Goal: Find specific page/section: Find specific page/section

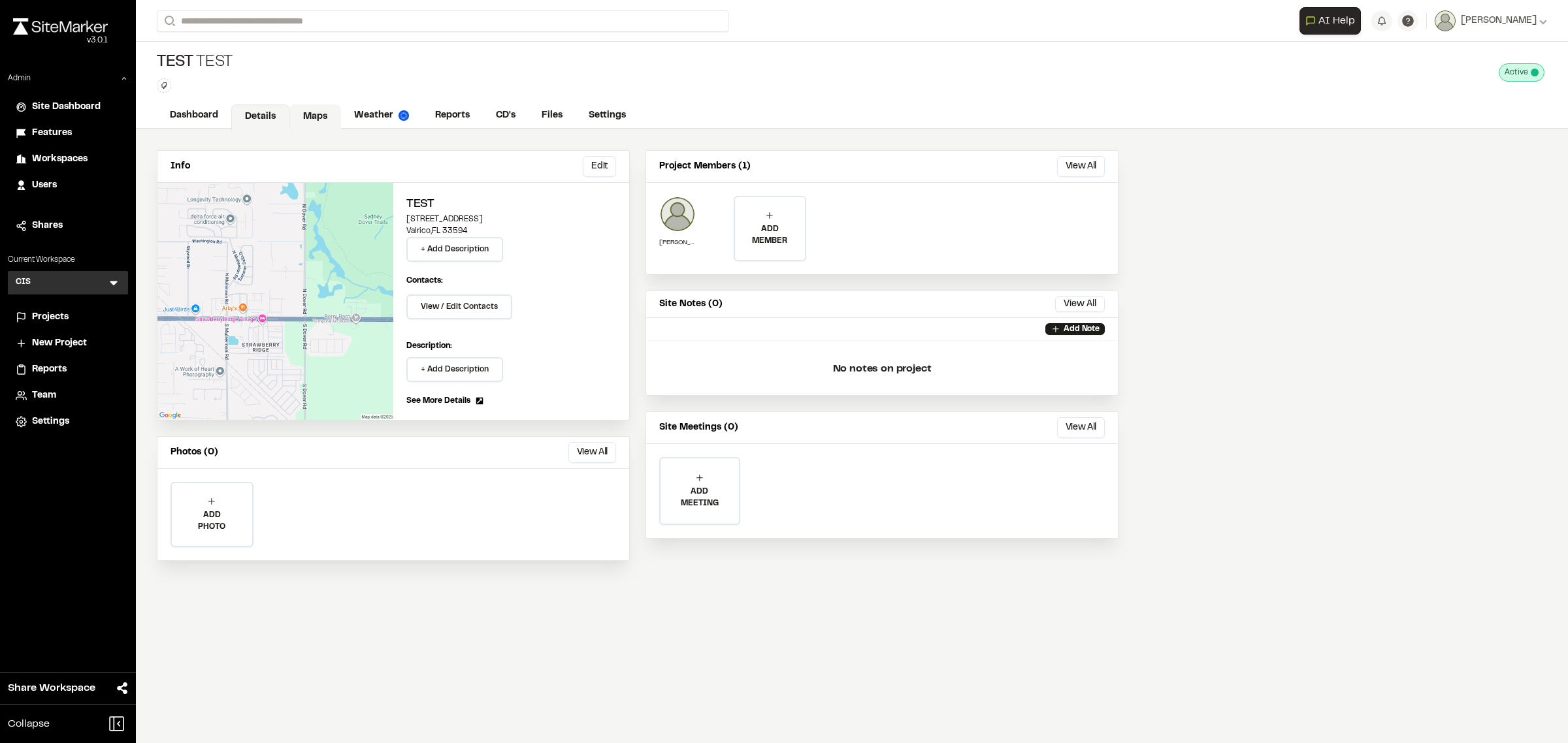
click at [301, 105] on link "Maps" at bounding box center [315, 117] width 52 height 25
